Goal: Information Seeking & Learning: Learn about a topic

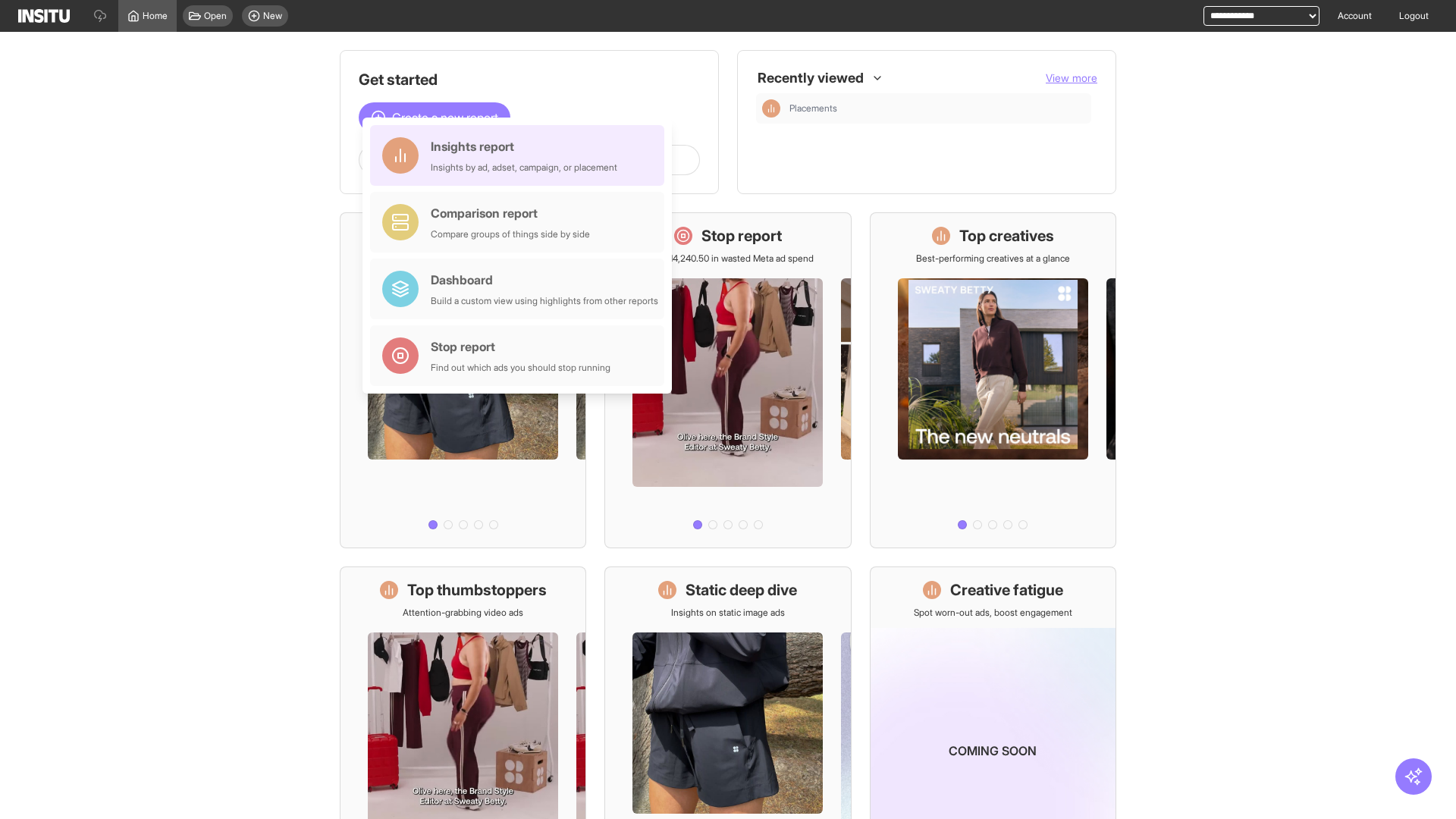
click at [521, 155] on div "Insights report Insights by ad, adset, campaign, or placement" at bounding box center [524, 155] width 186 height 37
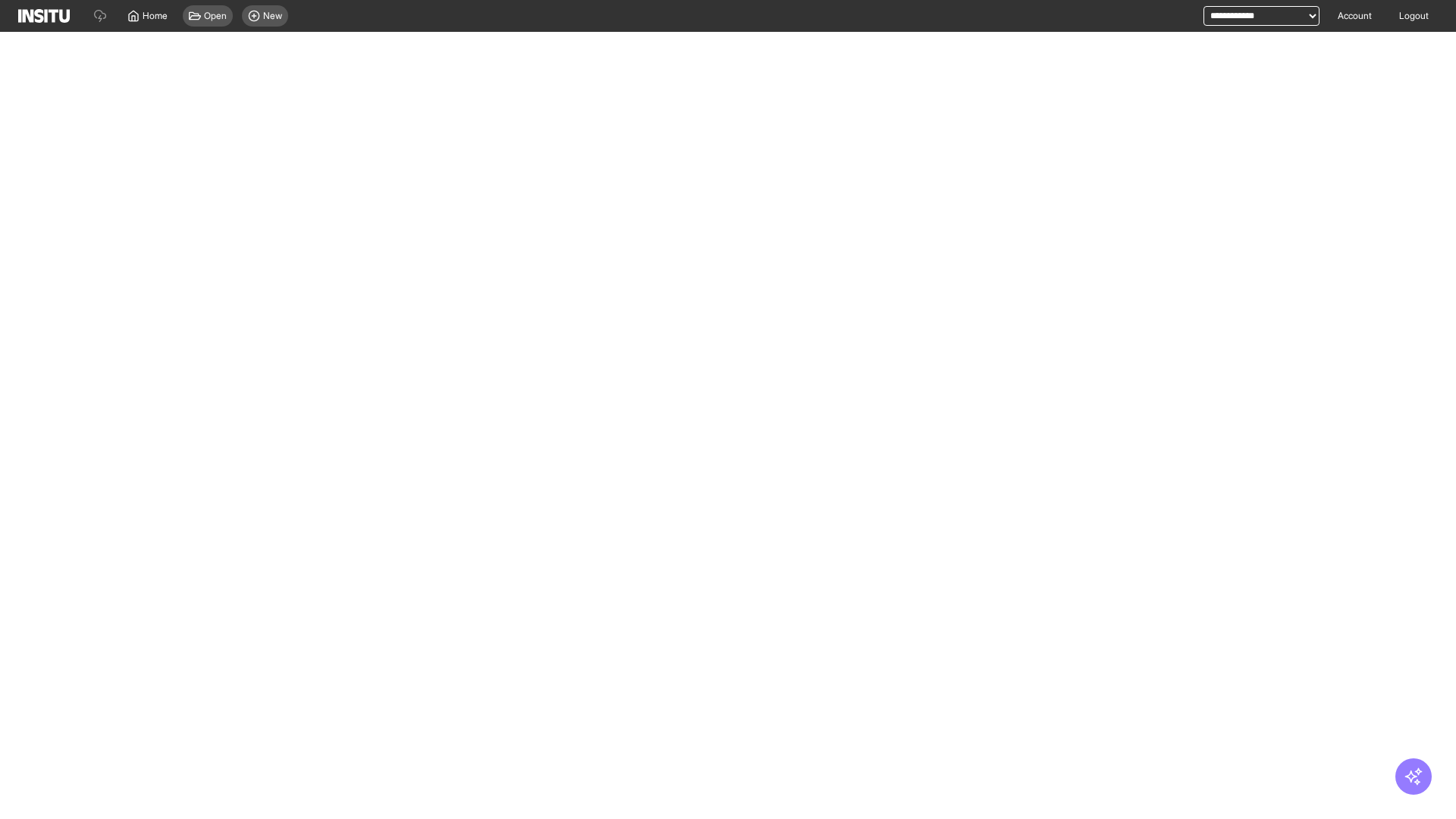
select select "**"
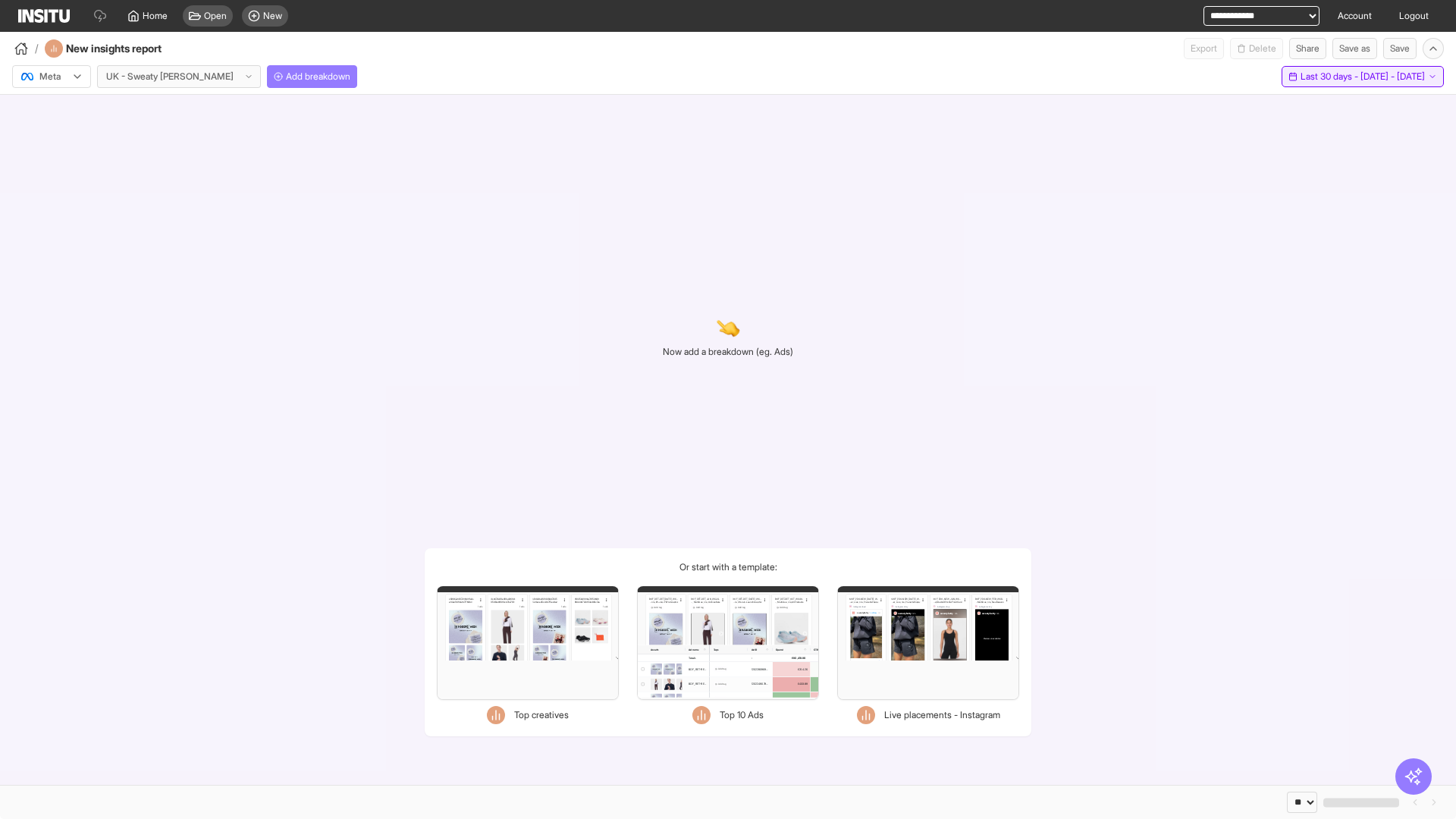
click at [1330, 77] on span "Last 30 days - [DATE] - [DATE]" at bounding box center [1363, 77] width 125 height 12
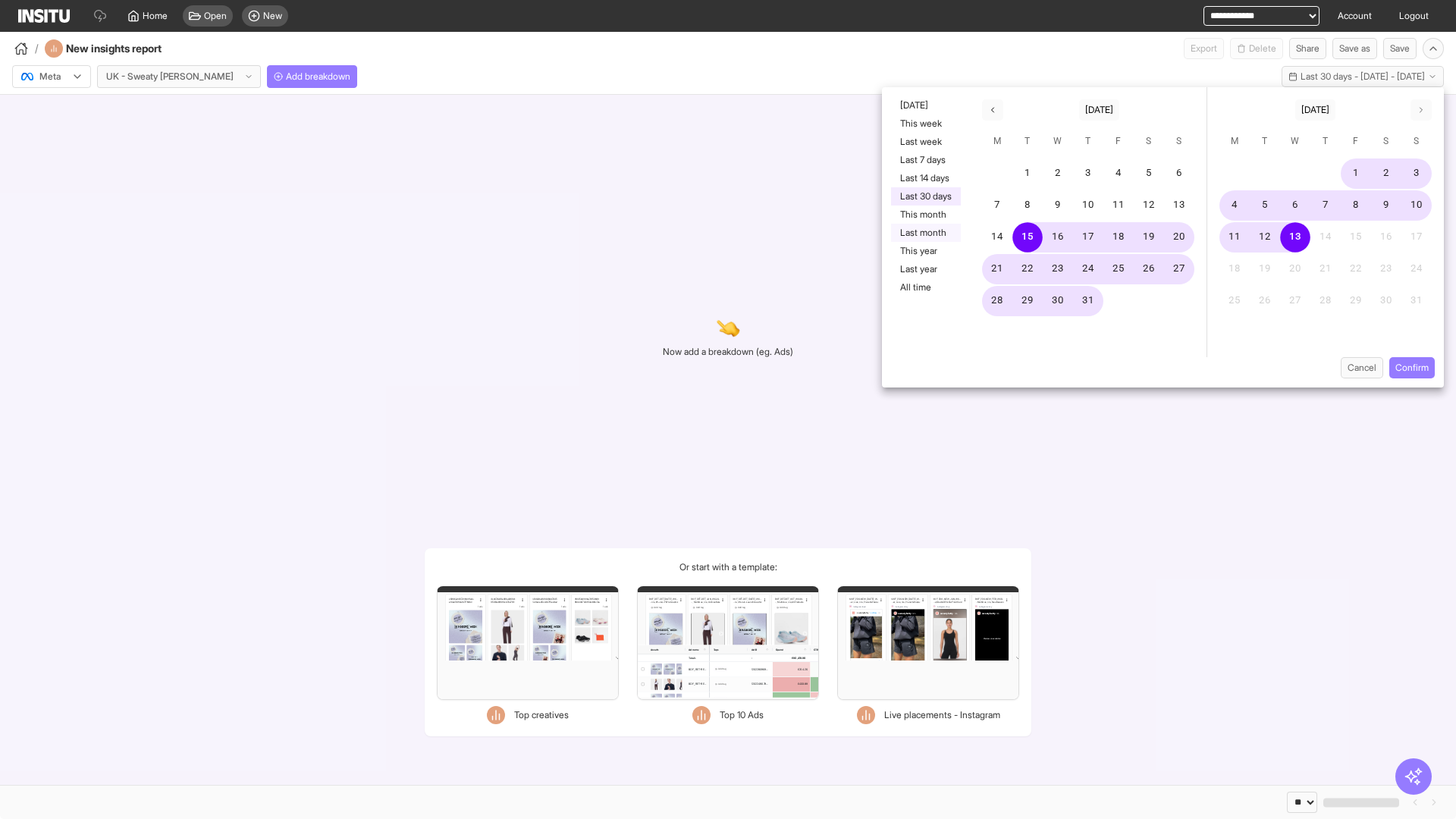
click at [925, 233] on button "Last month" at bounding box center [926, 232] width 70 height 18
